Goal: Complete application form

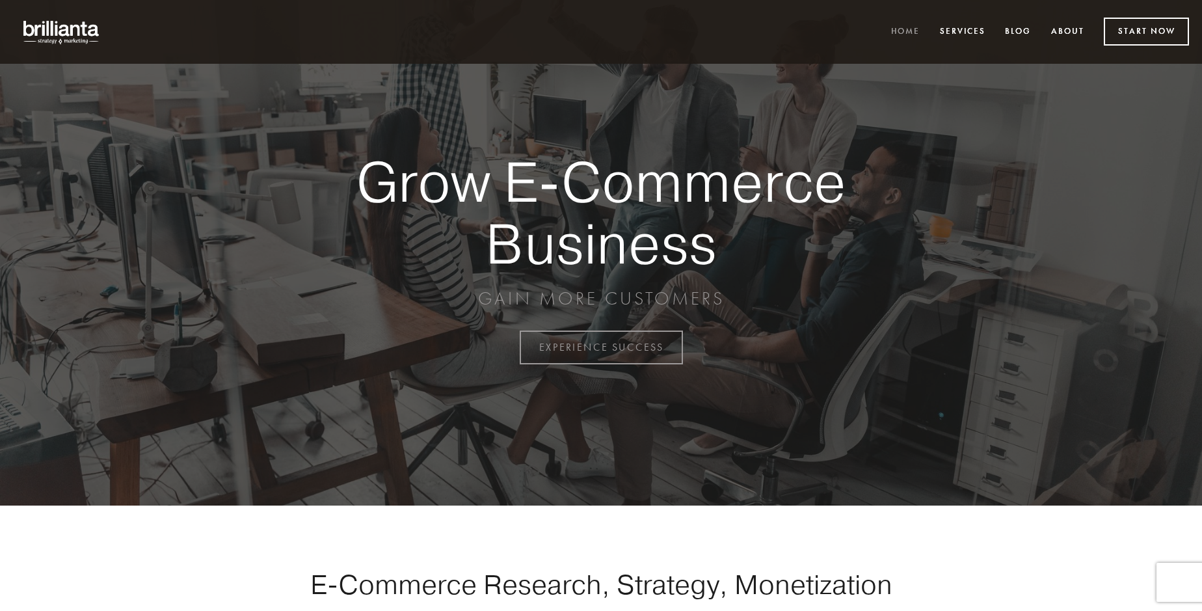
scroll to position [3410, 0]
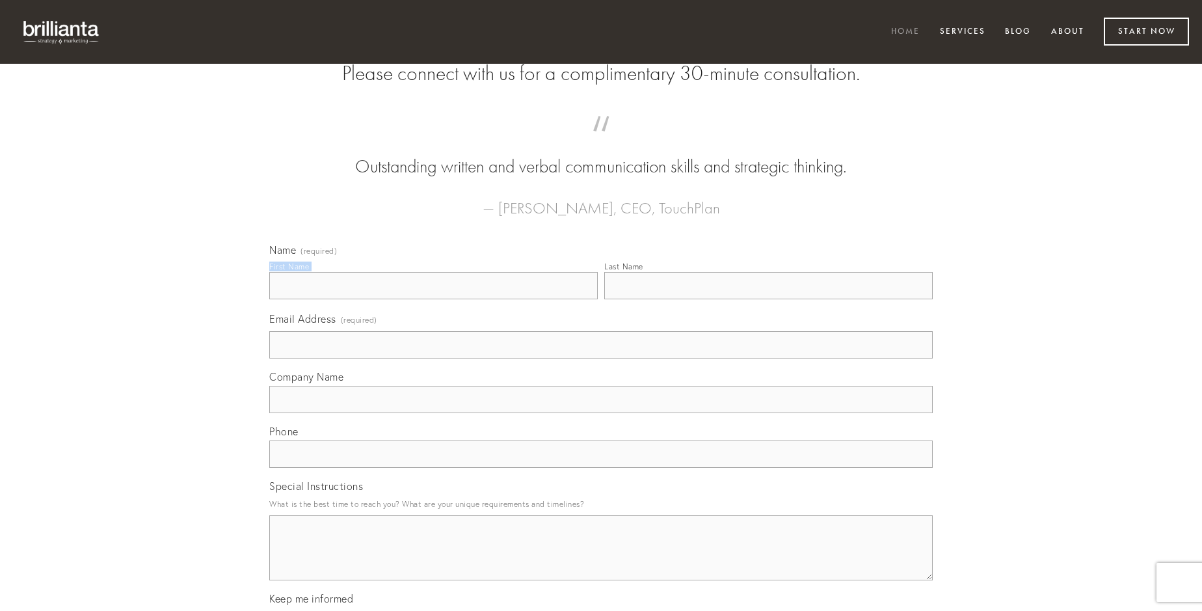
type input "[PERSON_NAME]"
click at [768, 299] on input "Last Name" at bounding box center [768, 285] width 328 height 27
type input "[PERSON_NAME]"
click at [601, 358] on input "Email Address (required)" at bounding box center [600, 344] width 663 height 27
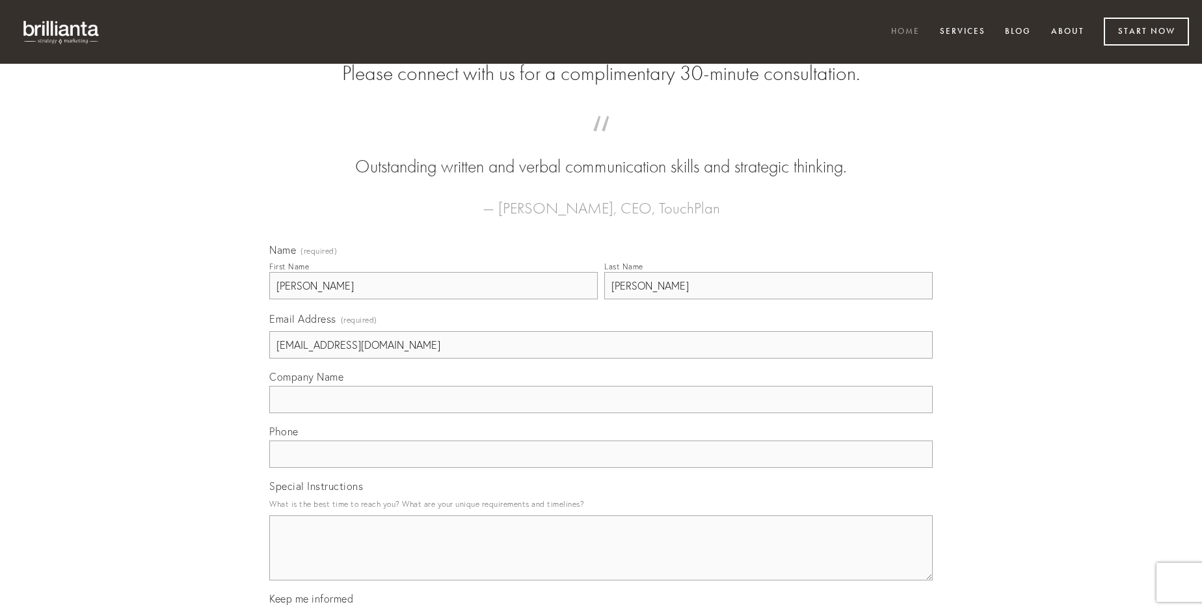
type input "[EMAIL_ADDRESS][DOMAIN_NAME]"
click at [601, 413] on input "Company Name" at bounding box center [600, 399] width 663 height 27
type input "suasoria"
click at [601, 468] on input "text" at bounding box center [600, 453] width 663 height 27
click at [601, 559] on textarea "Special Instructions" at bounding box center [600, 547] width 663 height 65
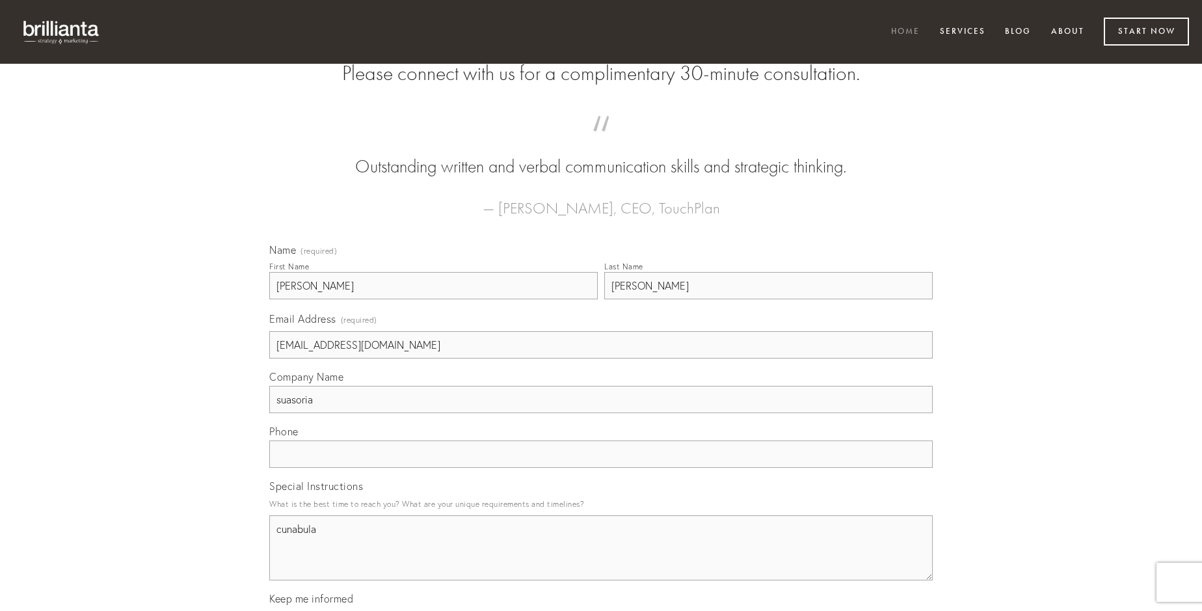
type textarea "cunabula"
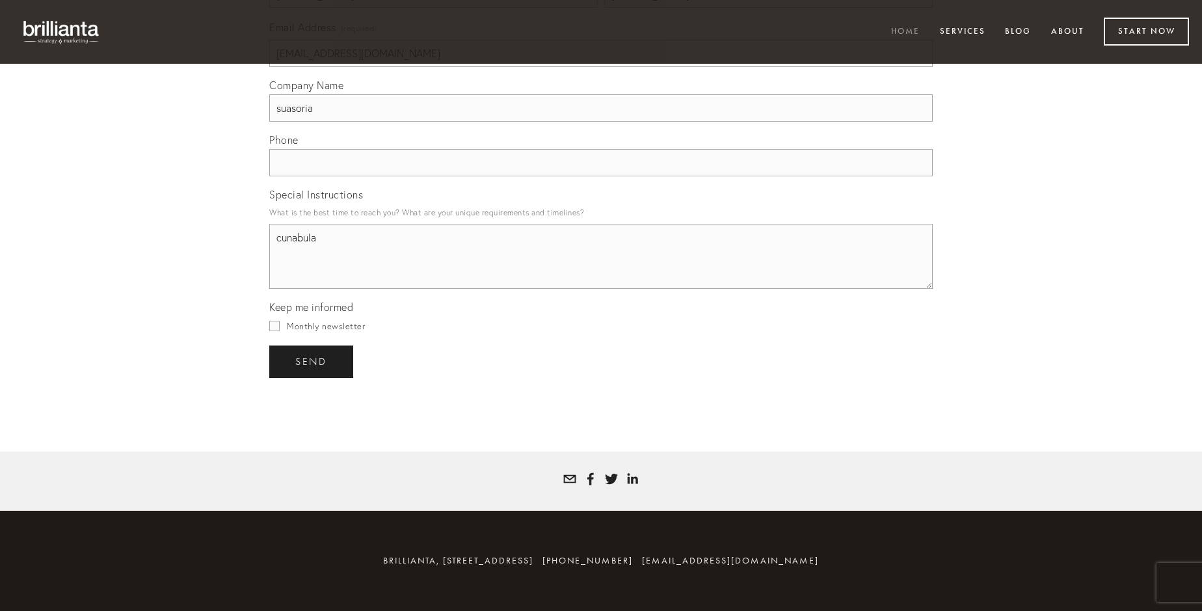
click at [312, 361] on span "send" at bounding box center [311, 362] width 32 height 12
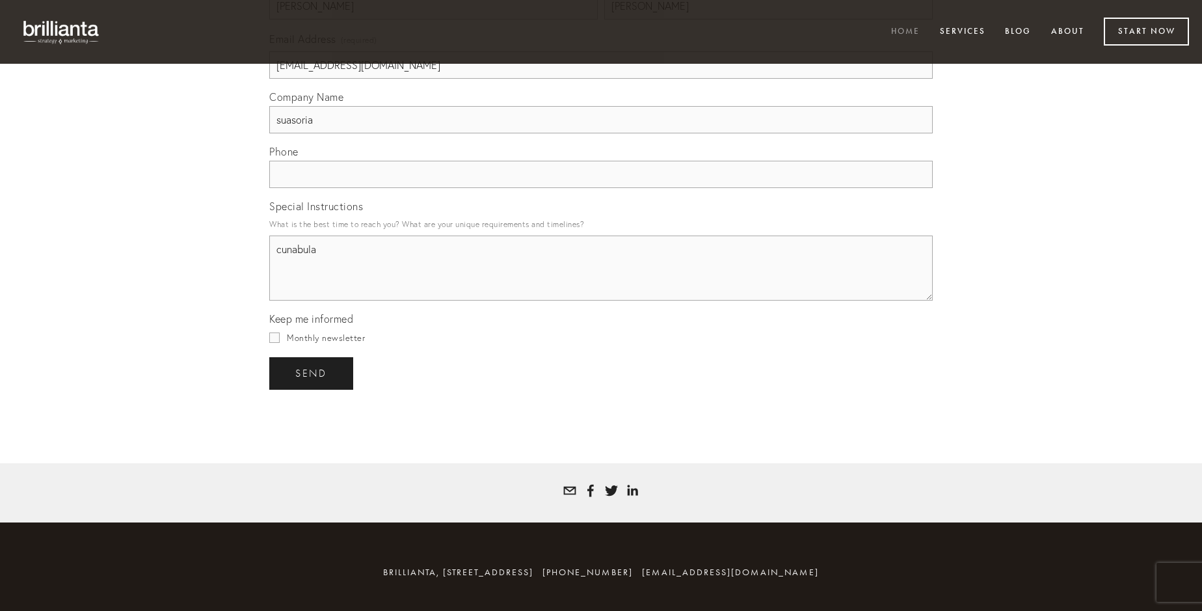
scroll to position [3371, 0]
